Goal: Check status: Check status

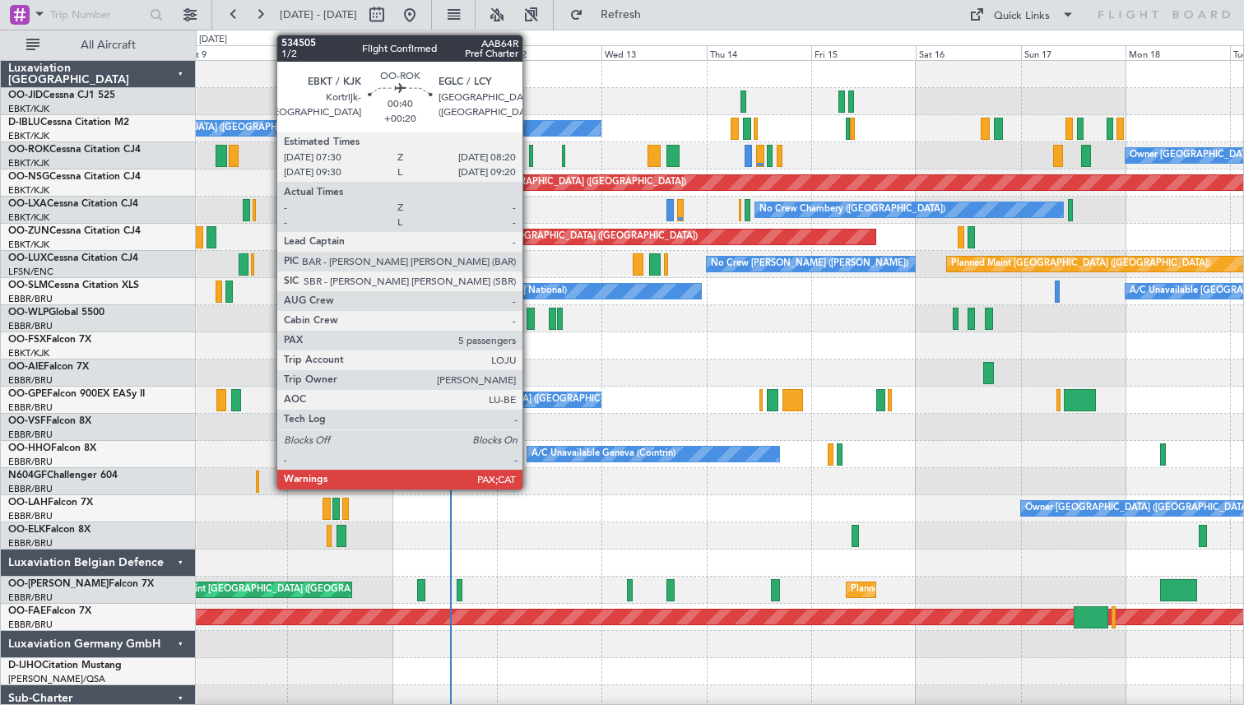
click at [530, 155] on div at bounding box center [531, 156] width 4 height 22
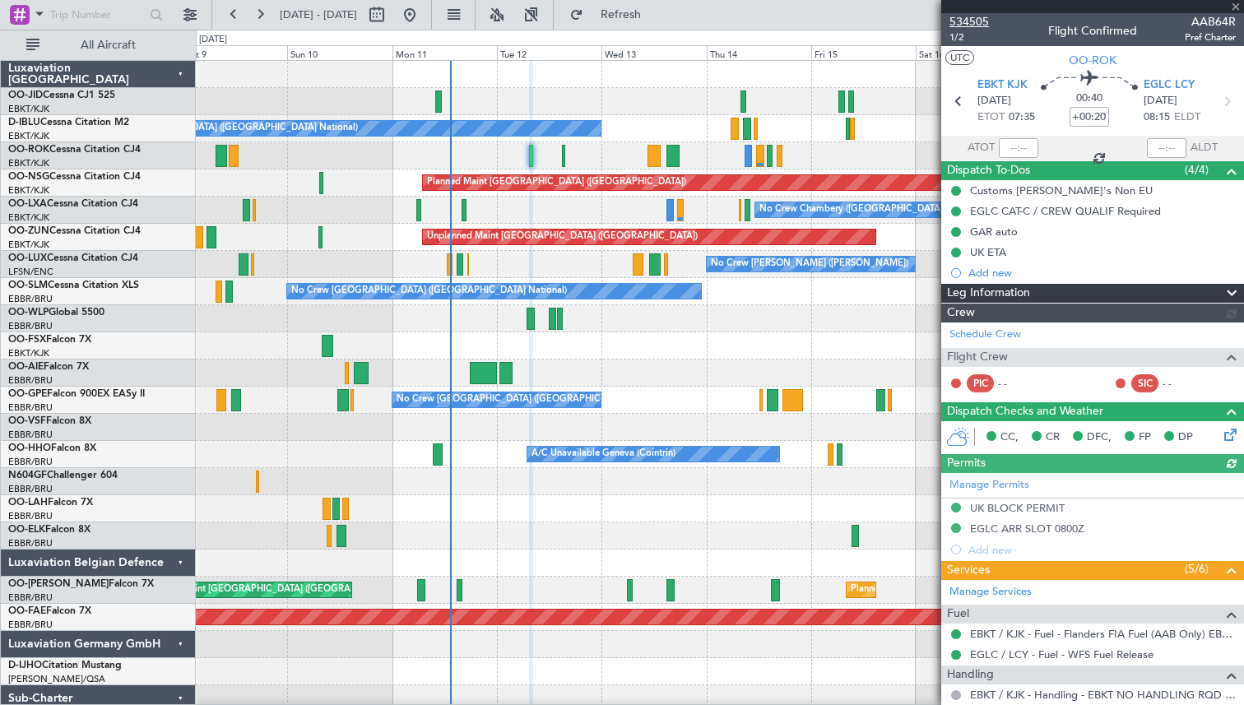
click at [962, 17] on span "534505" at bounding box center [968, 21] width 39 height 17
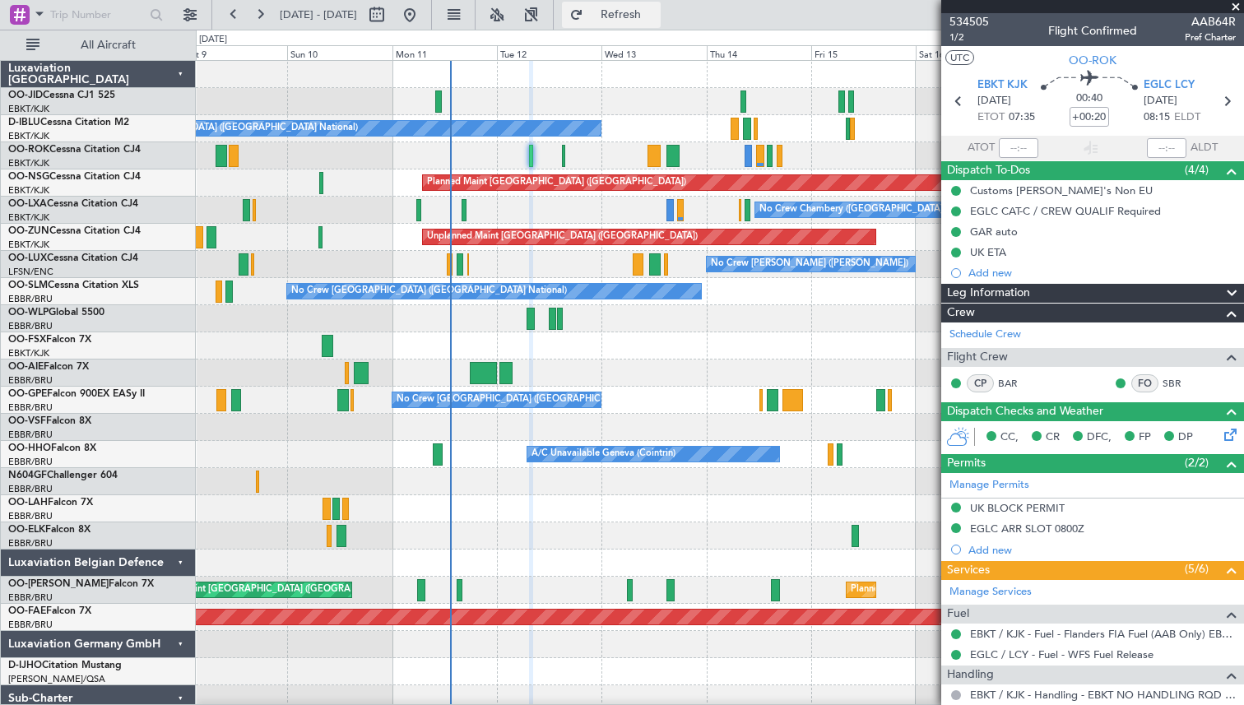
click at [631, 10] on button "Refresh" at bounding box center [611, 15] width 99 height 26
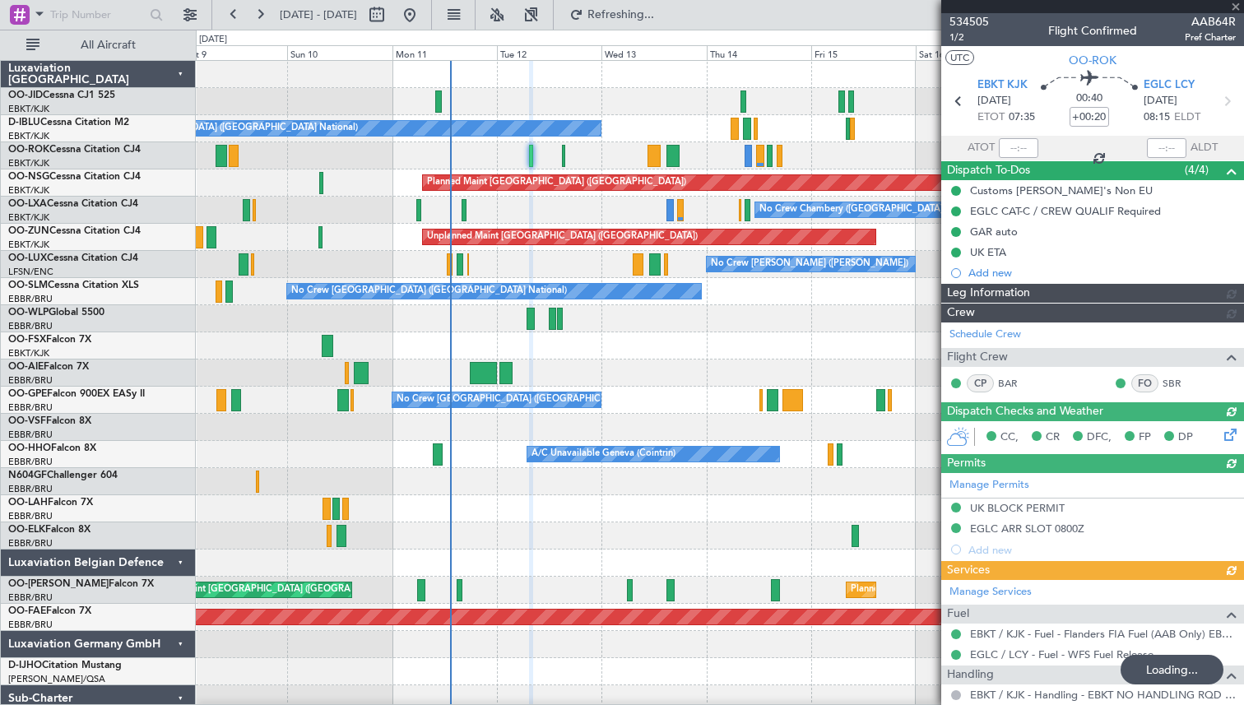
scroll to position [318, 0]
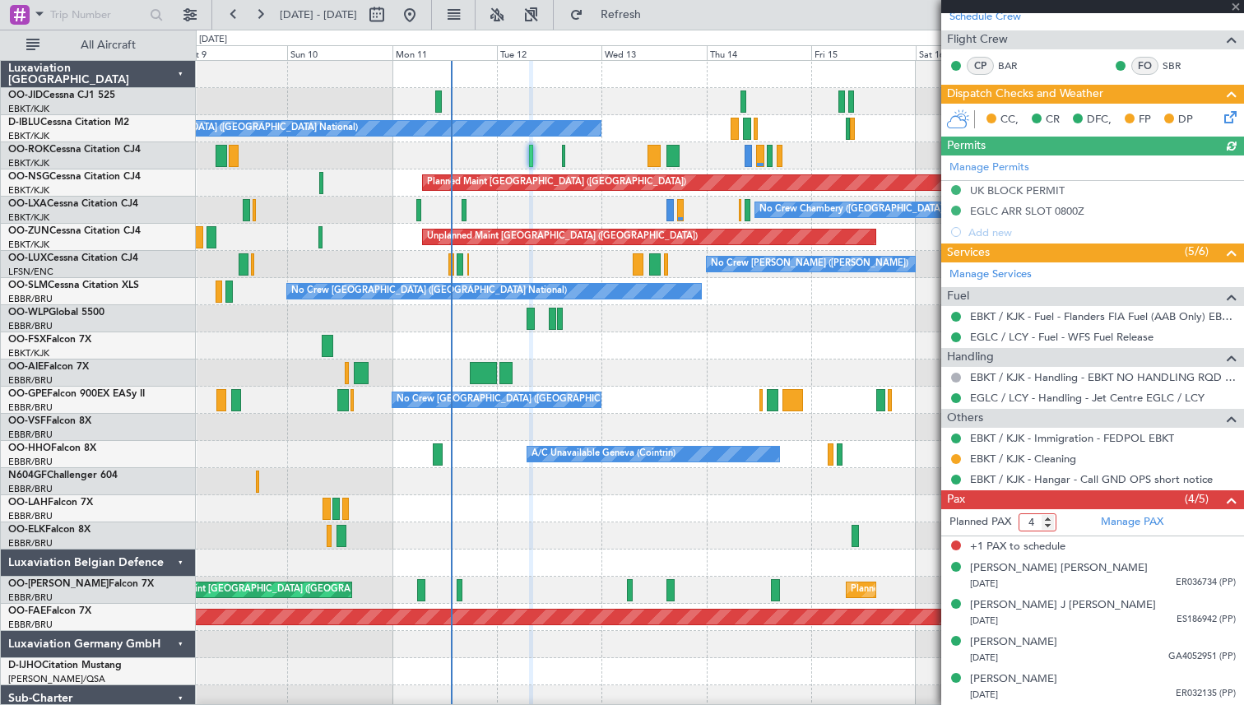
type input "4"
click at [1047, 525] on input "4" at bounding box center [1037, 522] width 38 height 18
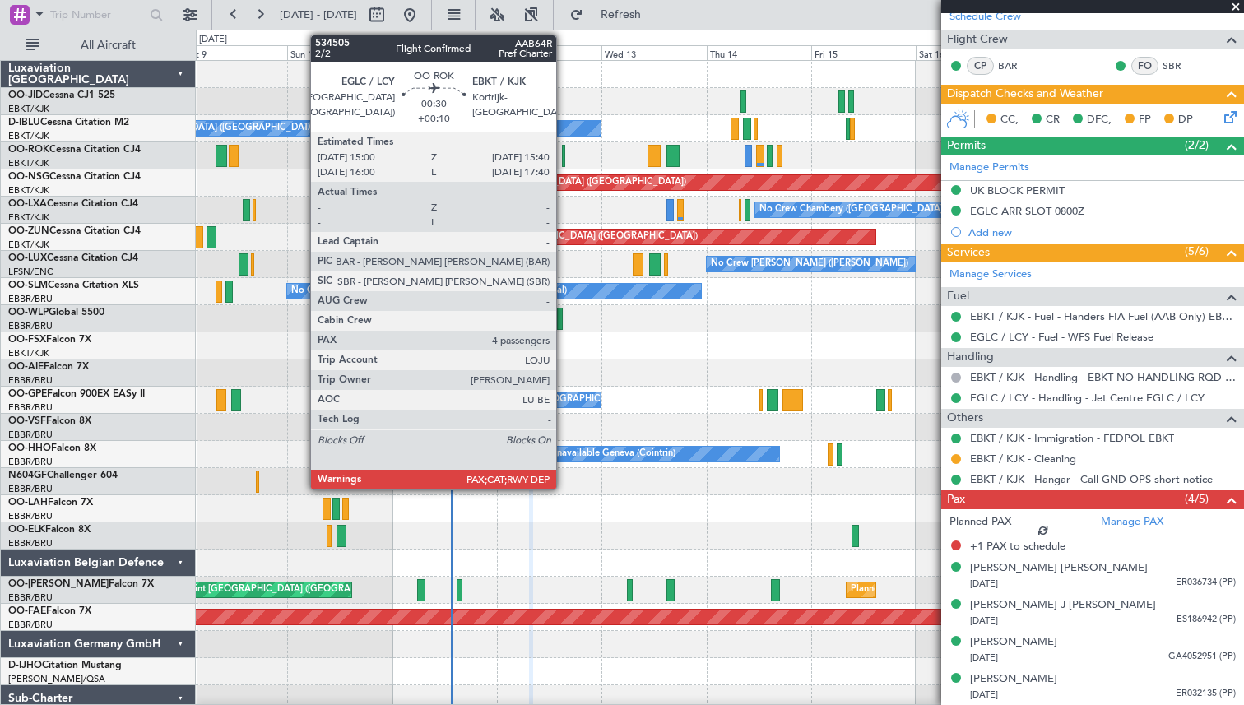
scroll to position [296, 0]
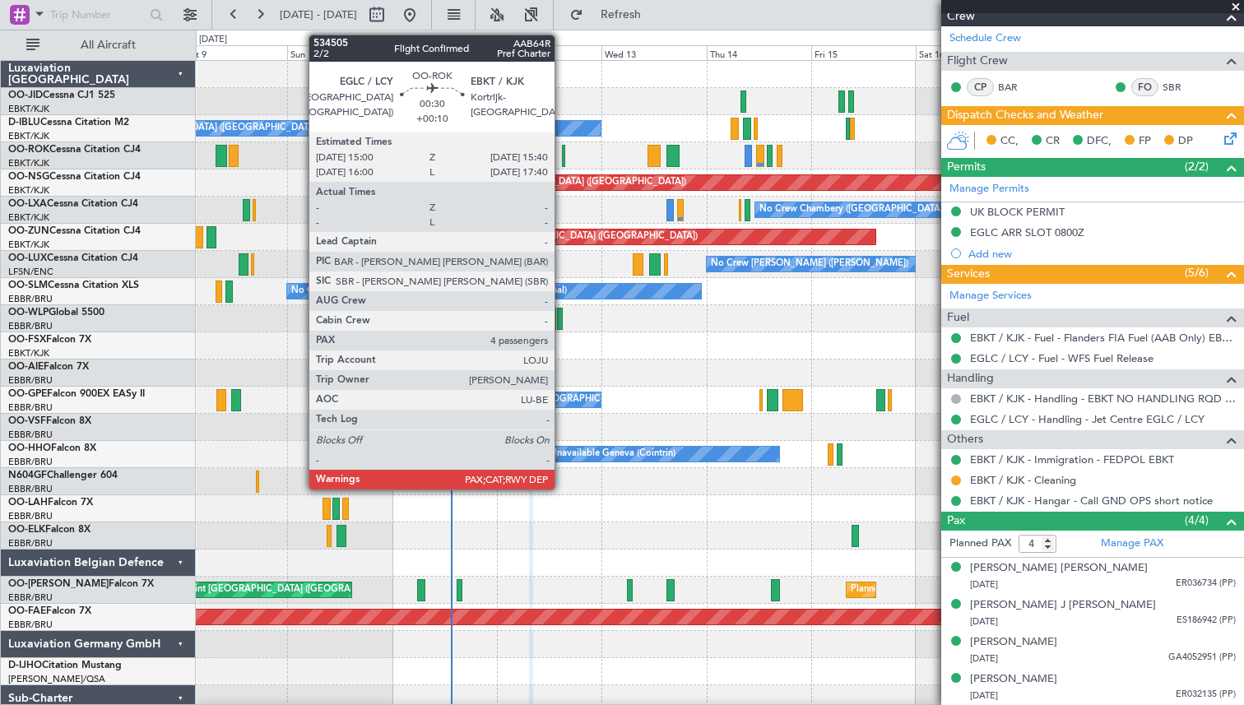
click at [562, 150] on div at bounding box center [563, 156] width 3 height 22
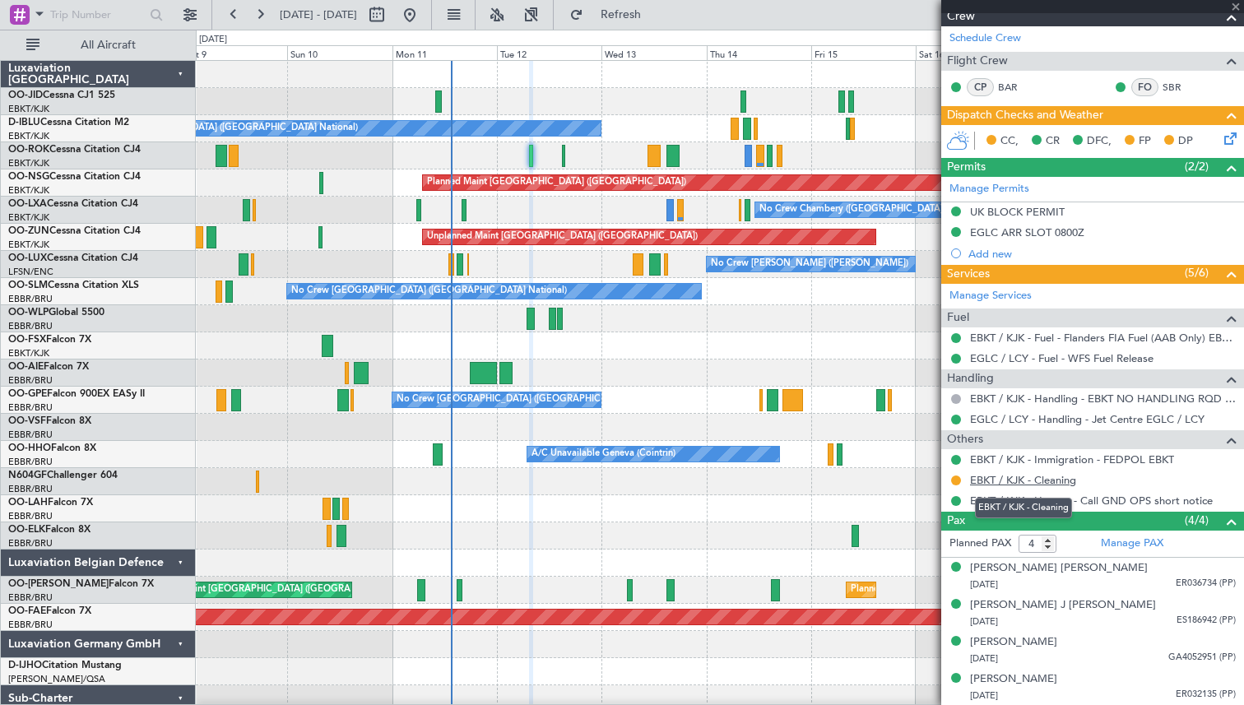
type input "+00:10"
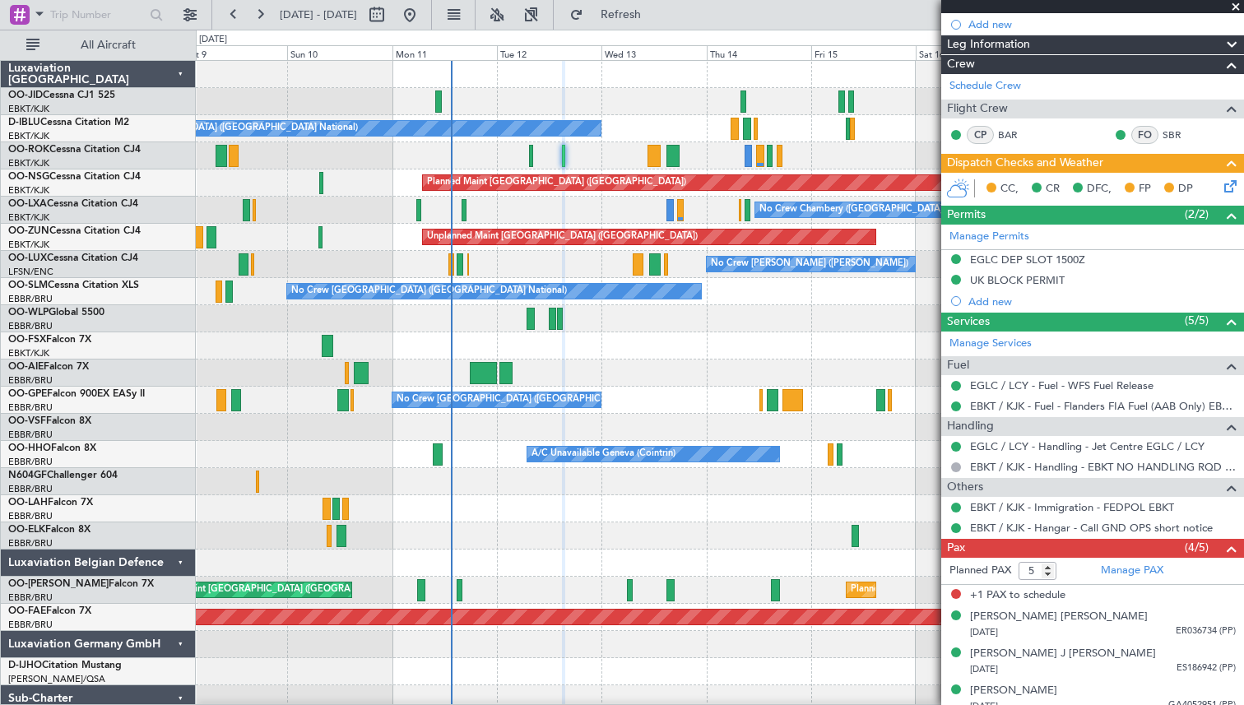
scroll to position [276, 0]
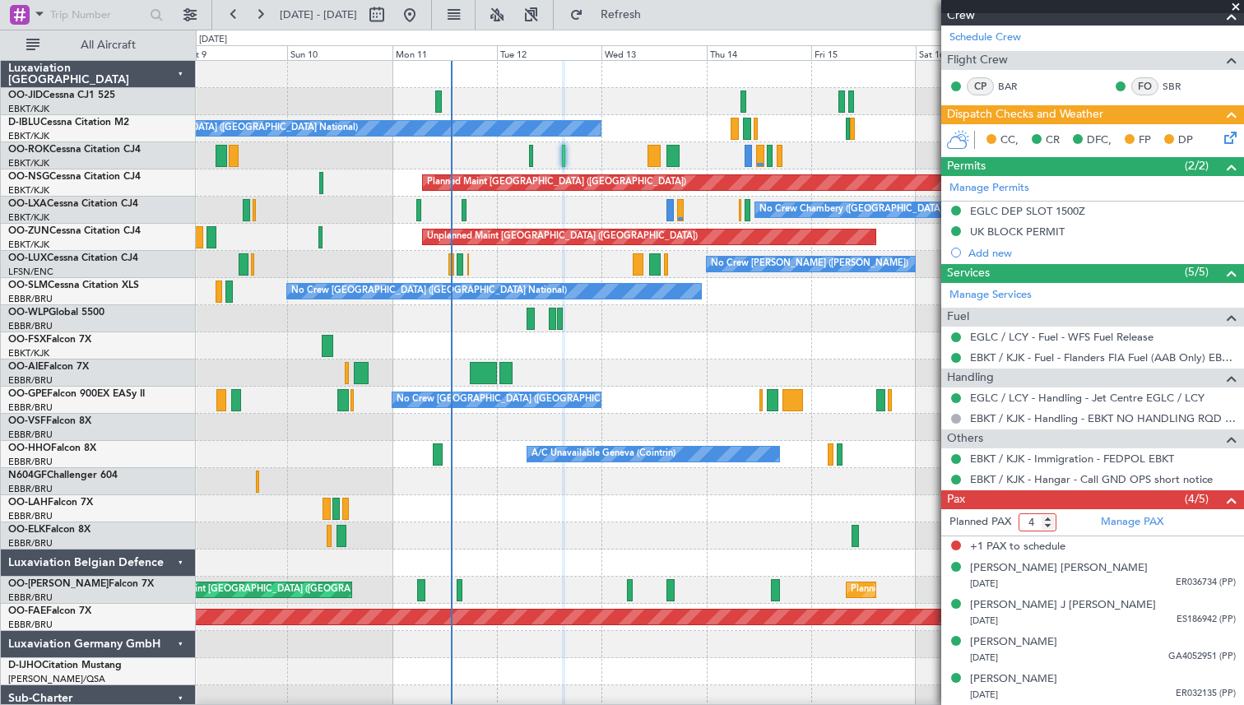
type input "4"
click at [1047, 524] on input "4" at bounding box center [1037, 522] width 38 height 18
click at [649, 122] on div "No Crew [GEOGRAPHIC_DATA] ([GEOGRAPHIC_DATA] National)" at bounding box center [719, 128] width 1047 height 27
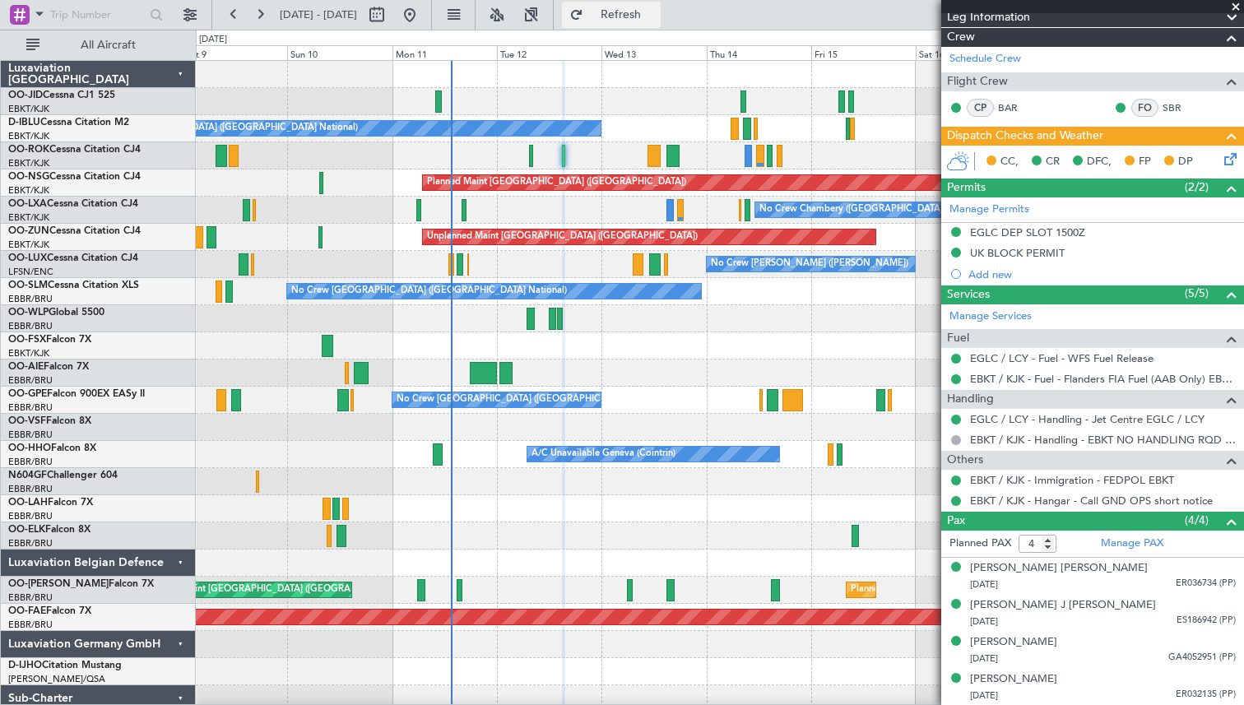
click at [630, 11] on button "Refresh" at bounding box center [611, 15] width 99 height 26
click at [1237, 6] on span at bounding box center [1235, 7] width 16 height 15
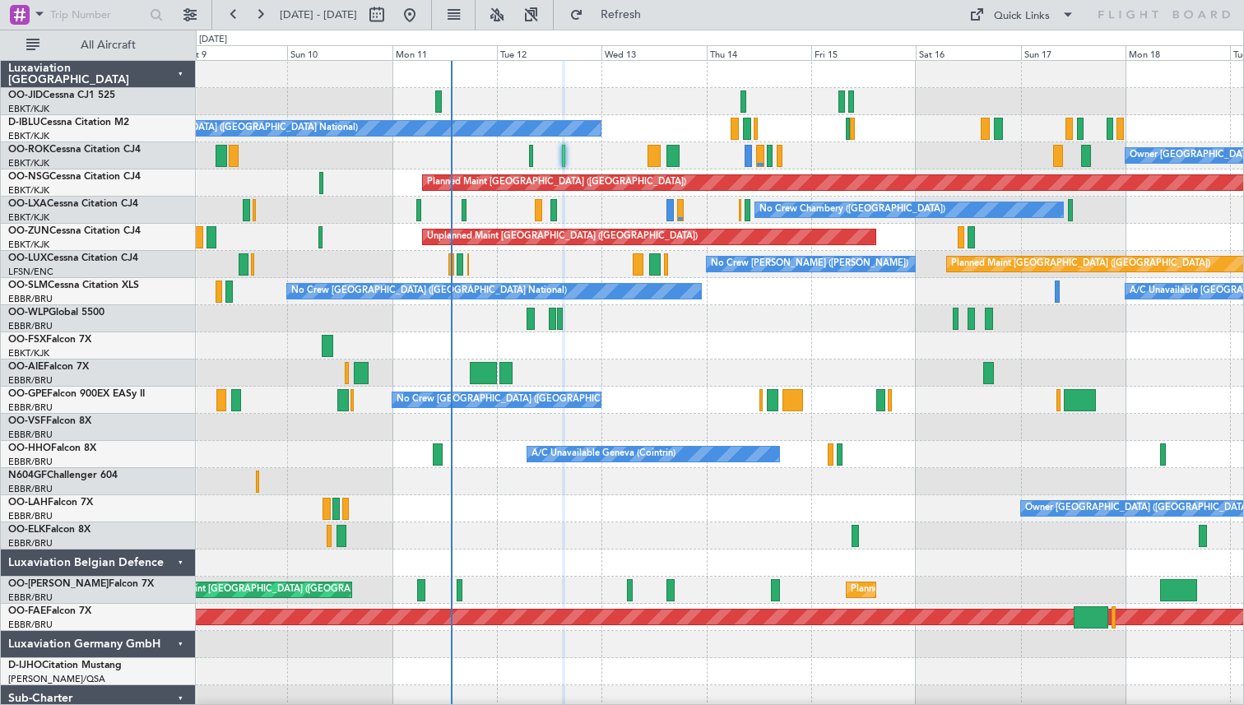
type input "0"
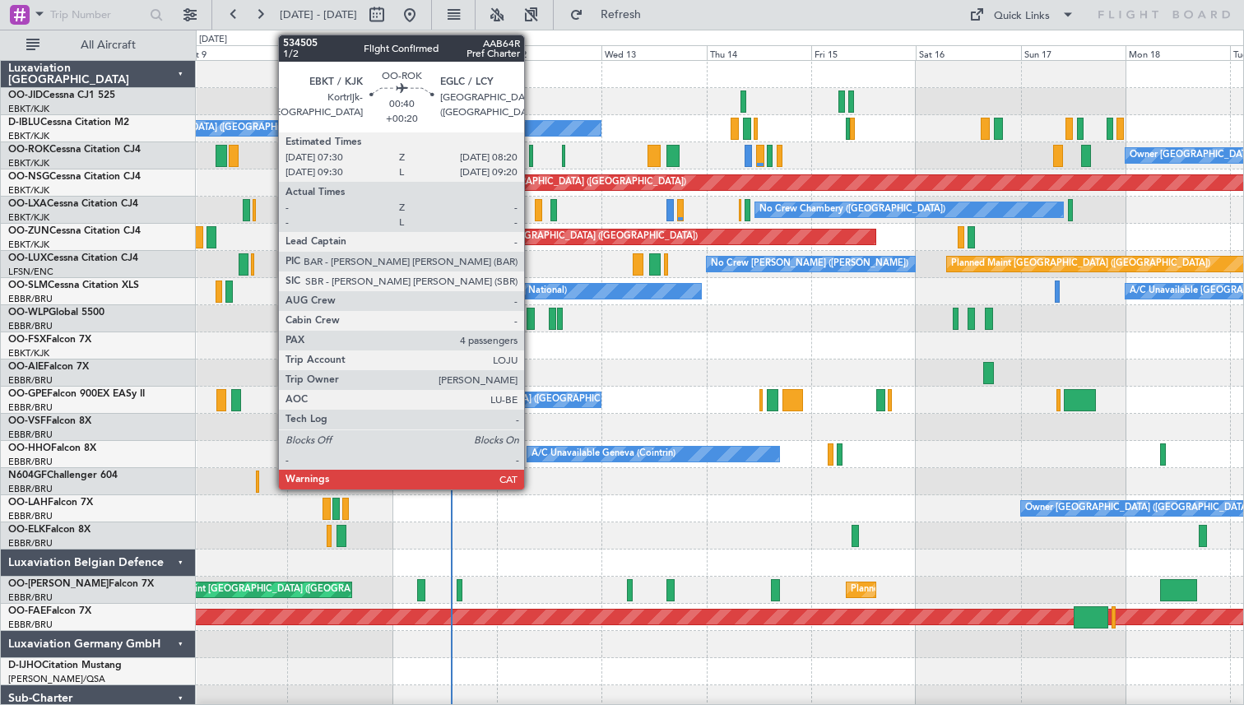
click at [531, 151] on div at bounding box center [531, 156] width 4 height 22
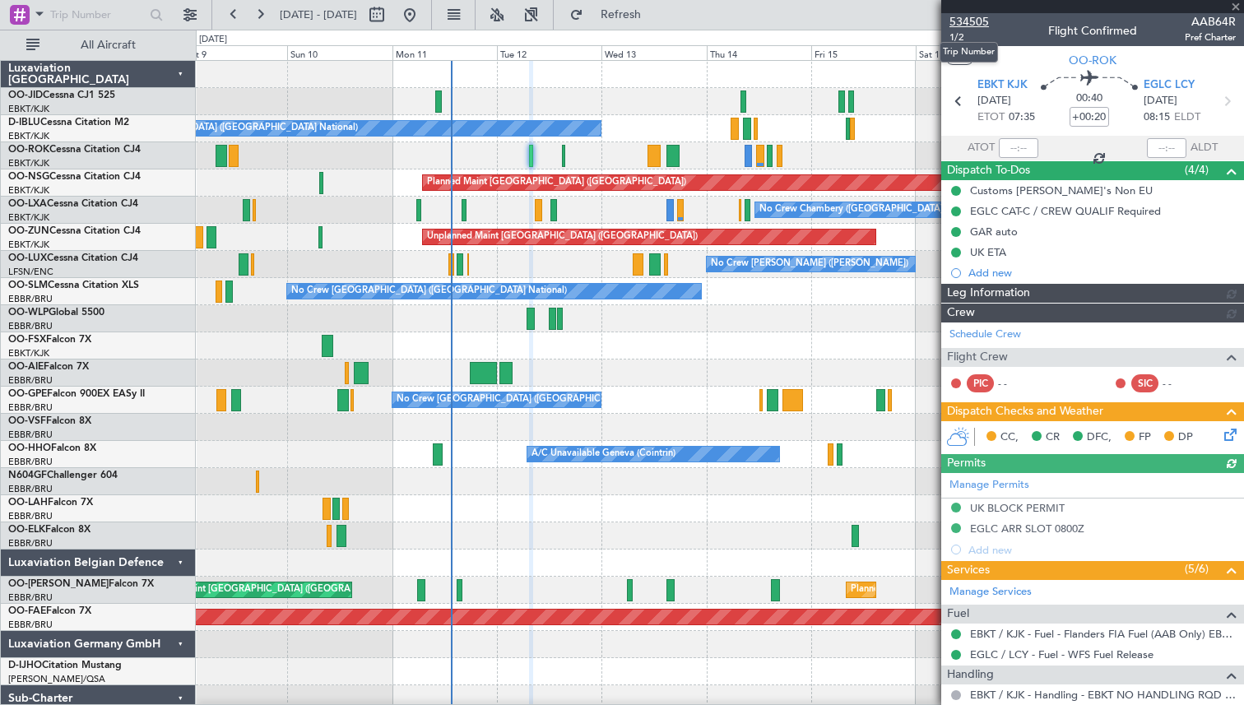
click at [972, 23] on span "534505" at bounding box center [968, 21] width 39 height 17
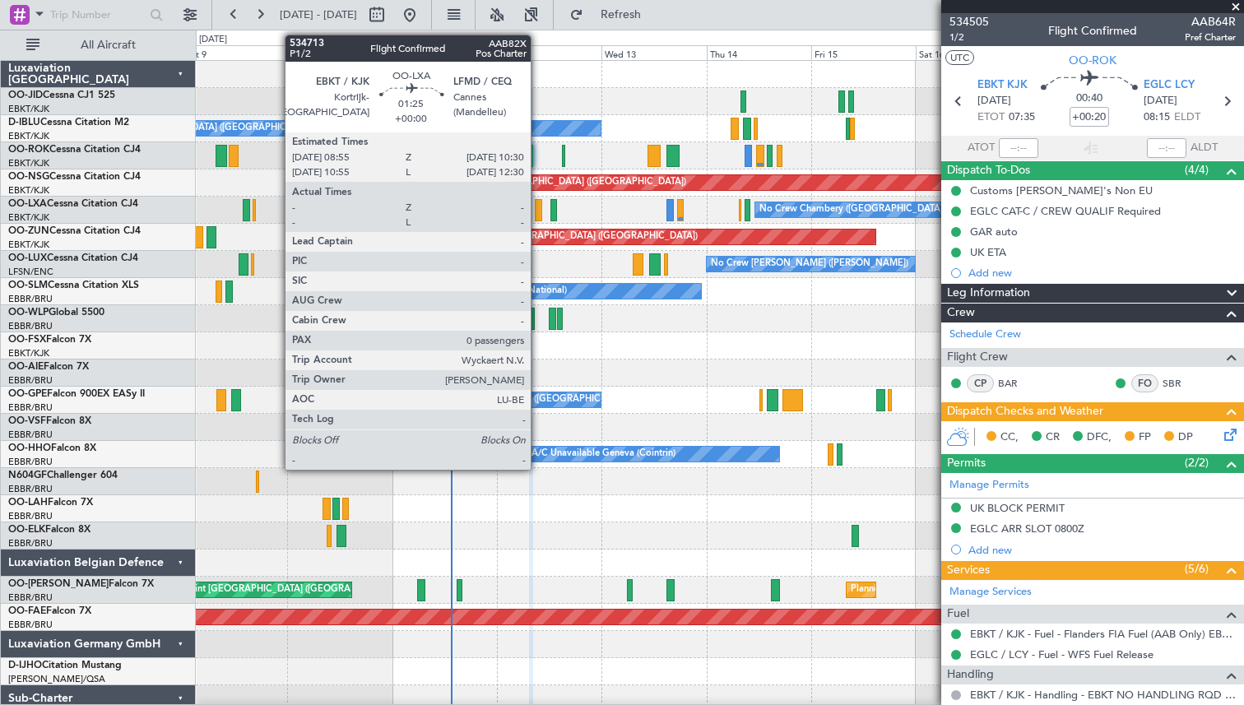
click at [538, 207] on div at bounding box center [538, 210] width 7 height 22
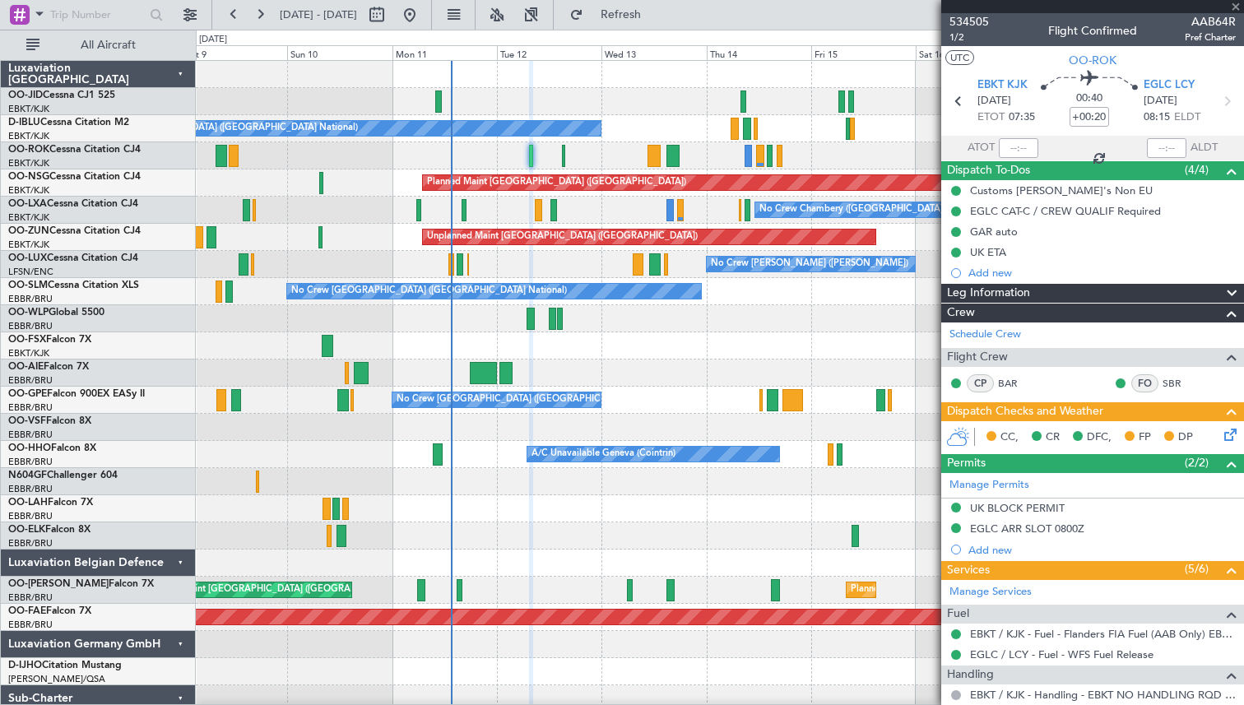
type input "0"
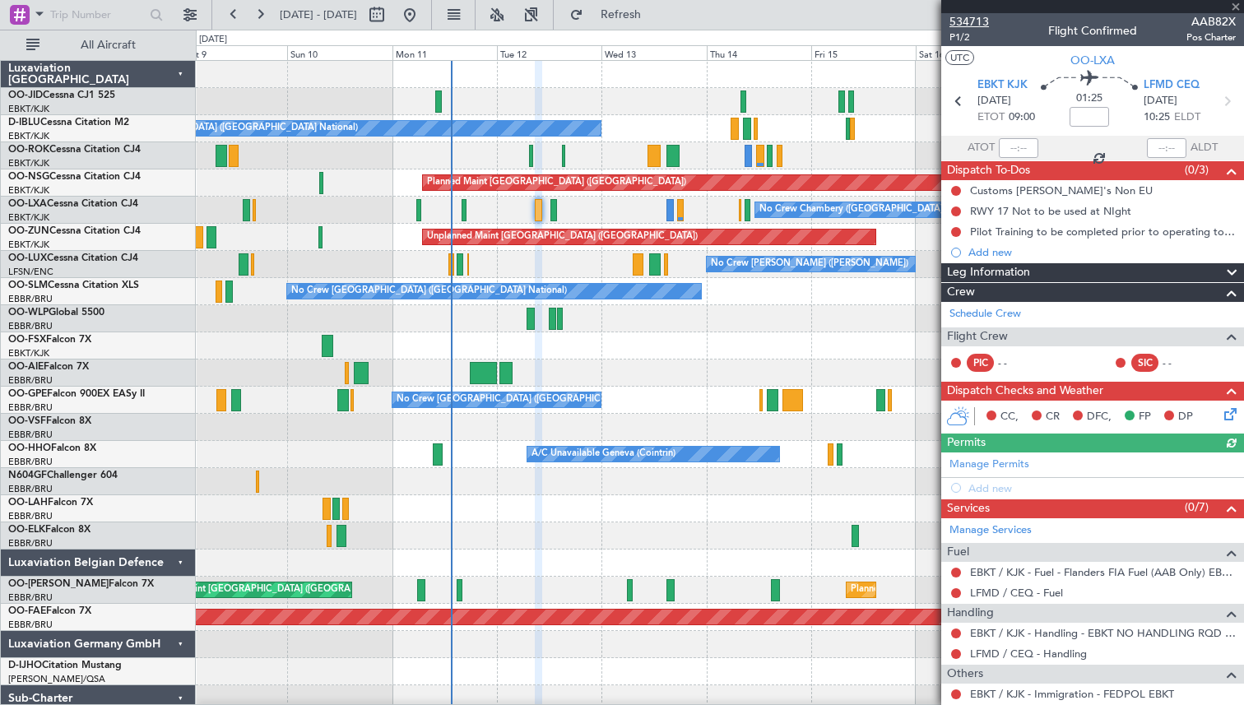
click at [980, 18] on span "534713" at bounding box center [968, 21] width 39 height 17
